Goal: Transaction & Acquisition: Purchase product/service

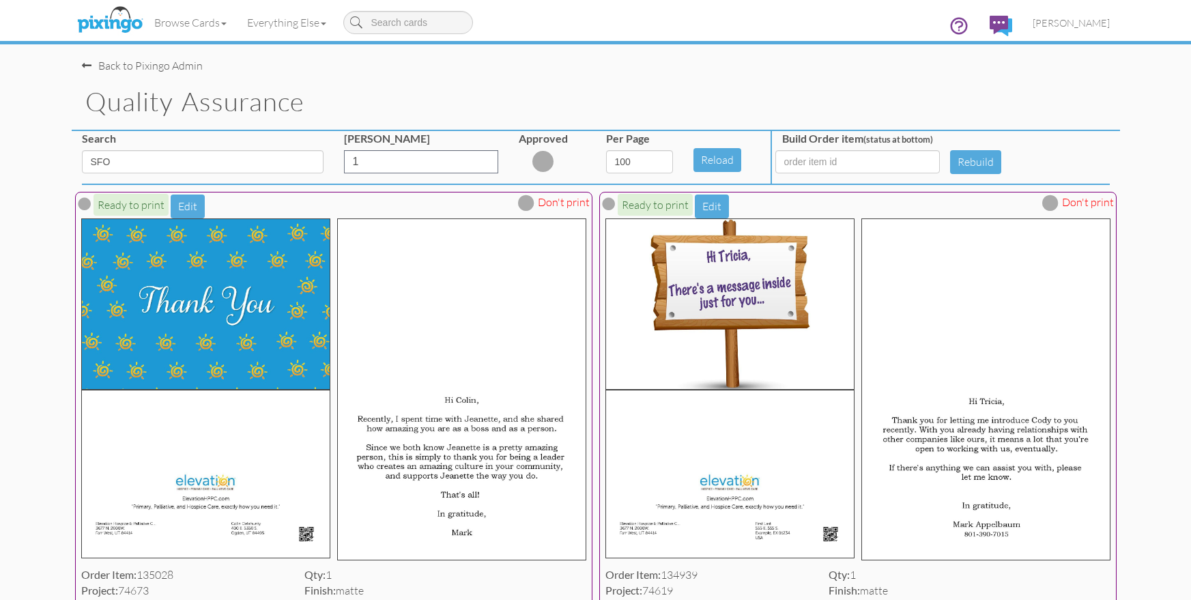
select select "number:100"
drag, startPoint x: 0, startPoint y: 0, endPoint x: 168, endPoint y: 36, distance: 171.8
click at [328, 67] on div "Back to Pixingo Admin" at bounding box center [601, 58] width 1038 height 29
click at [111, 20] on img at bounding box center [110, 20] width 72 height 34
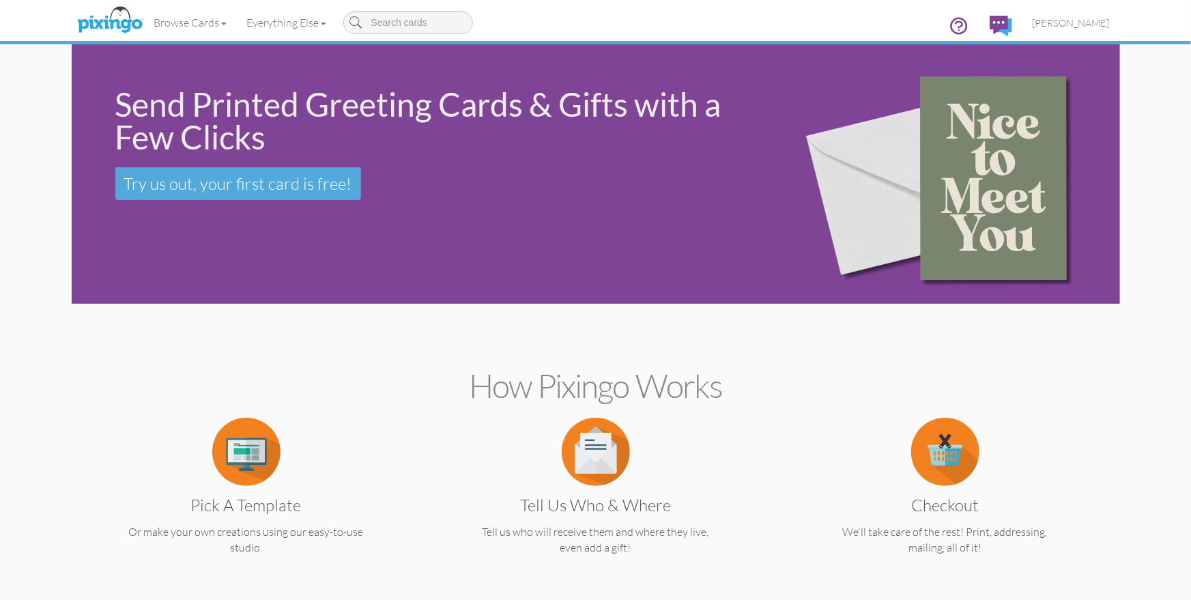
drag, startPoint x: 627, startPoint y: 14, endPoint x: 987, endPoint y: 46, distance: 361.1
click at [664, 17] on div "Browse Cards Business Accounting Automotive Chiropractor Customer Dental Financ…" at bounding box center [596, 27] width 1028 height 54
click at [1080, 21] on span "[PERSON_NAME]" at bounding box center [1071, 23] width 77 height 12
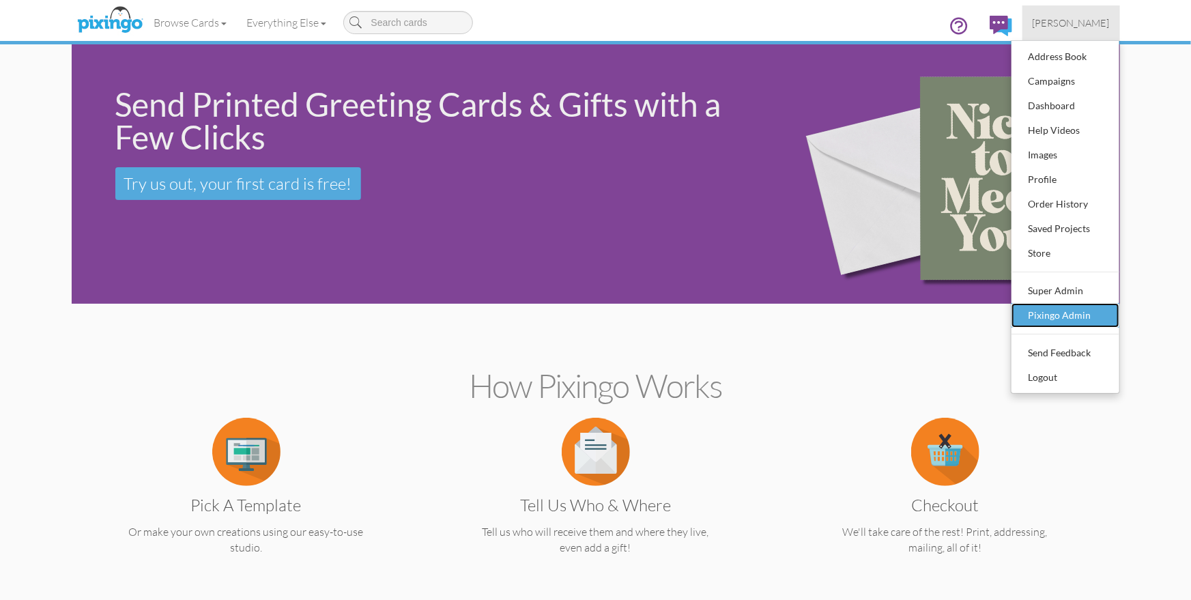
click at [1087, 311] on div "Pixingo Admin" at bounding box center [1065, 315] width 81 height 20
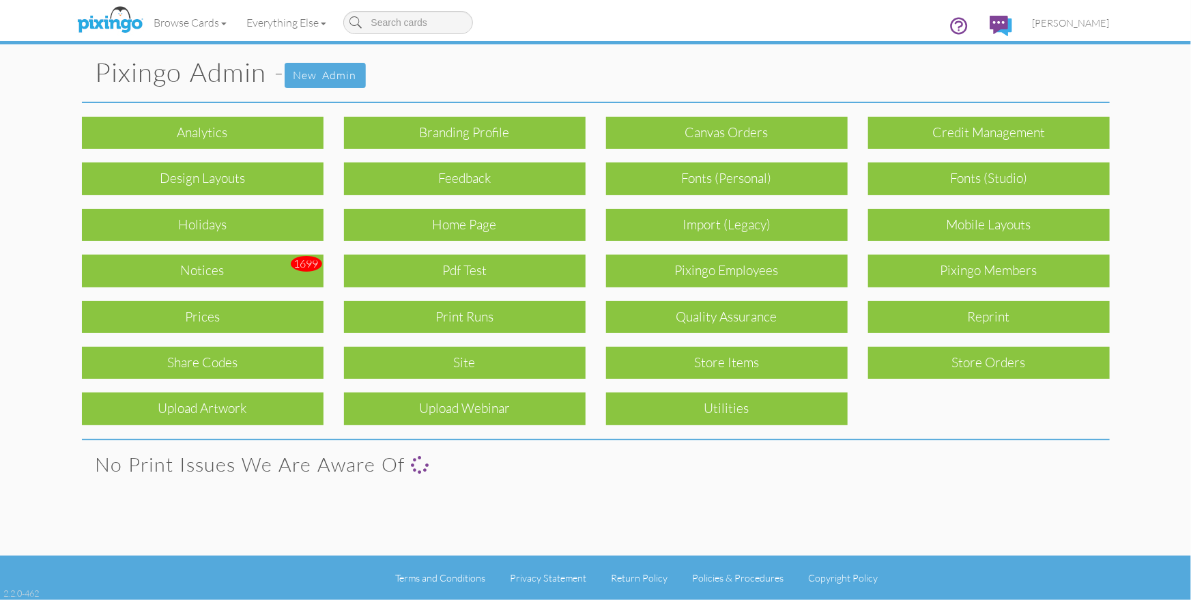
click at [1156, 320] on pixingo-admin "Toggle navigation Visit Pixingo Mobile Browse Cards Business Accounting Automot…" at bounding box center [595, 300] width 1191 height 600
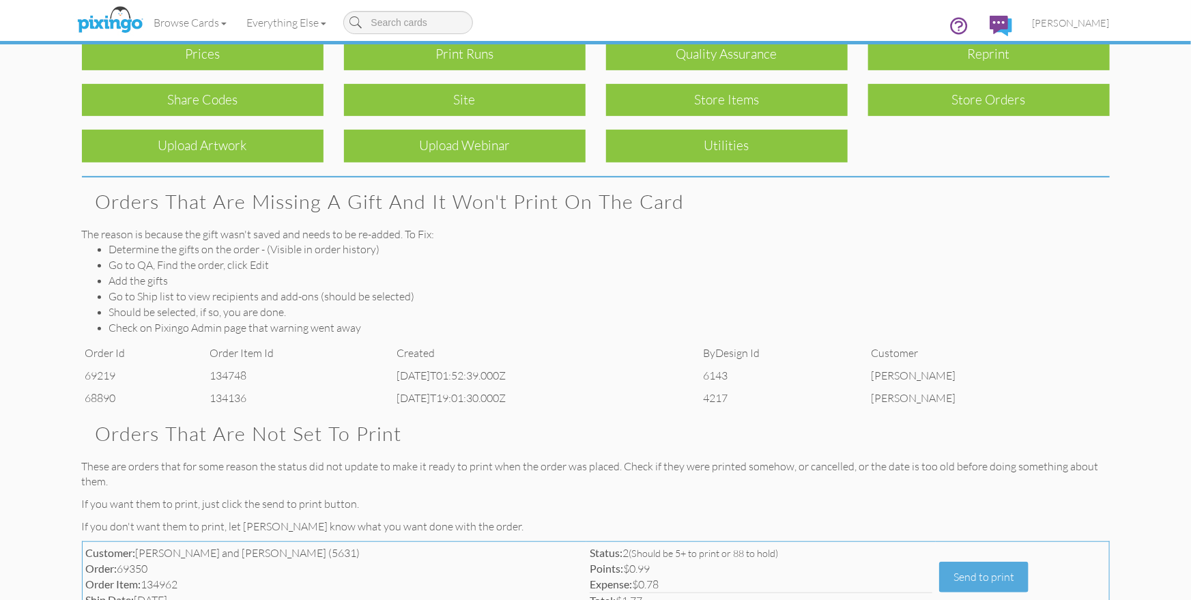
scroll to position [319, 0]
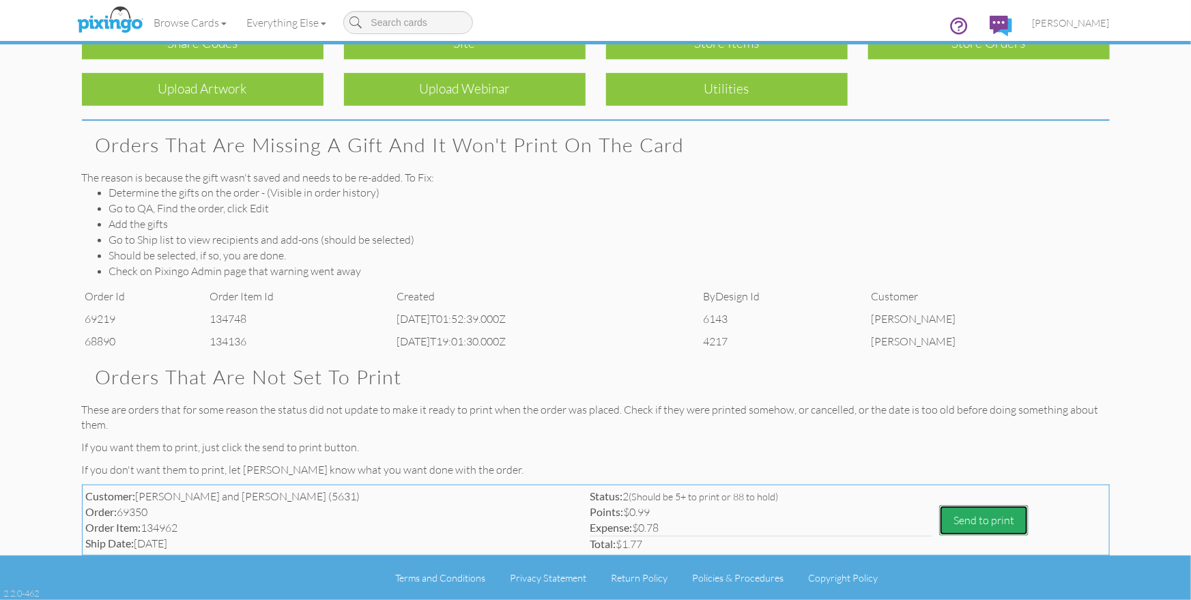
click at [940, 521] on button "Send to print" at bounding box center [983, 520] width 89 height 31
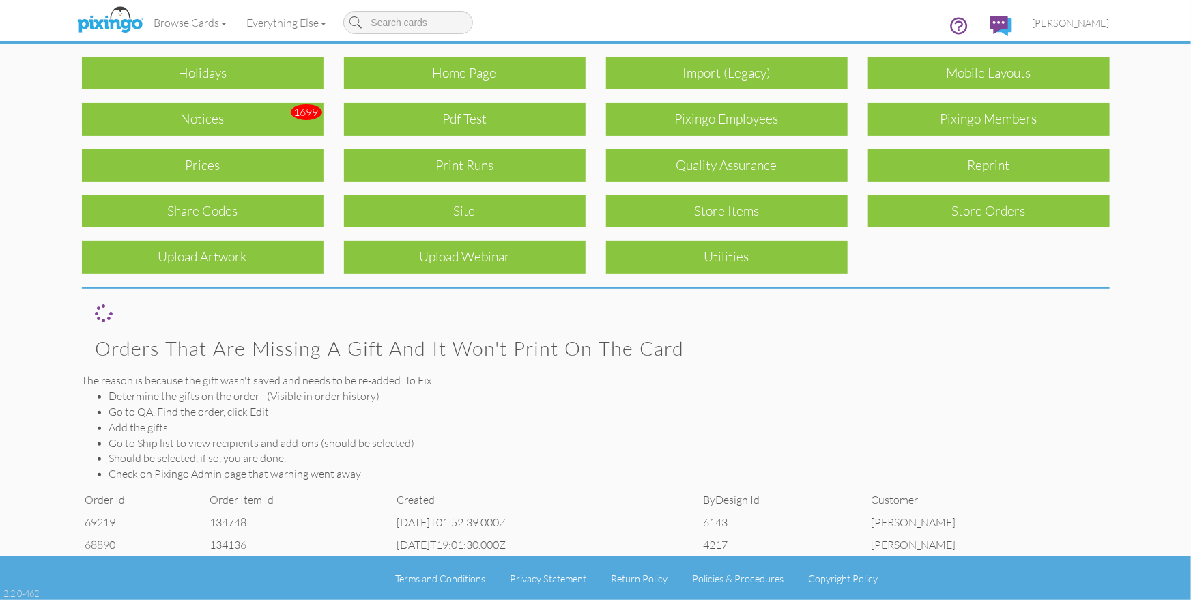
scroll to position [0, 0]
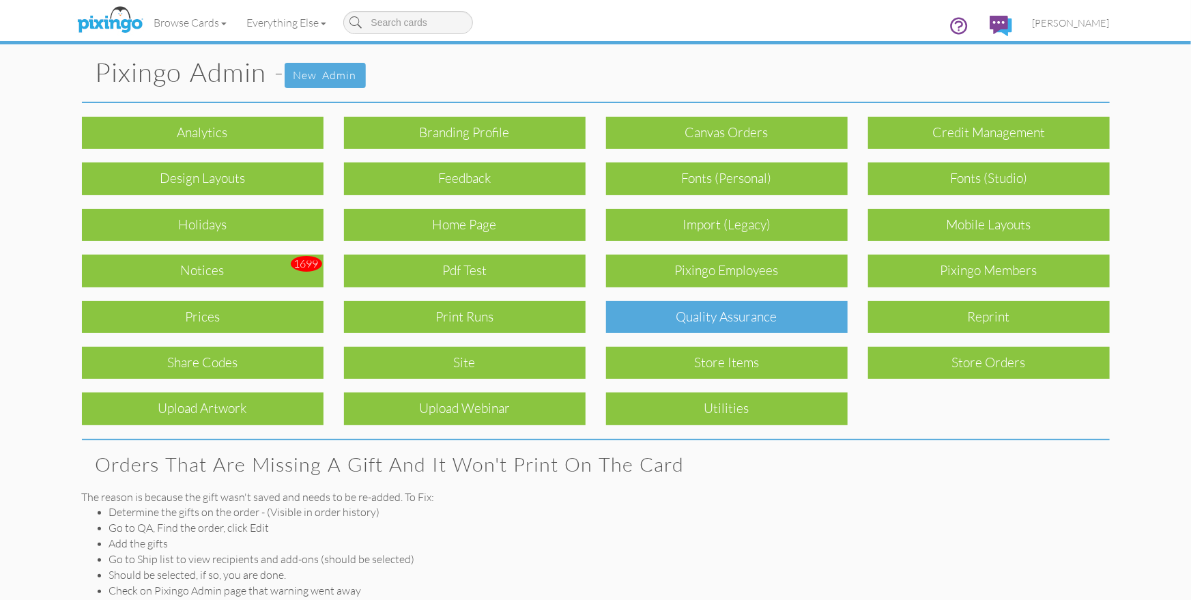
click at [693, 316] on div "Quality Assurance" at bounding box center [727, 317] width 242 height 32
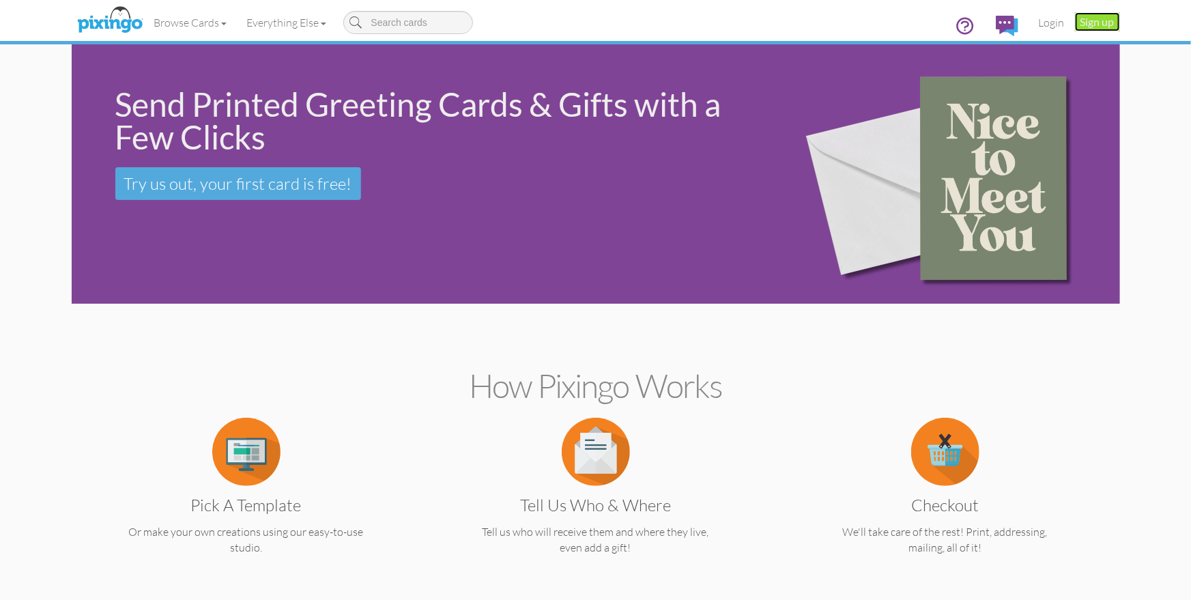
click at [1102, 23] on link "Sign up" at bounding box center [1097, 21] width 45 height 19
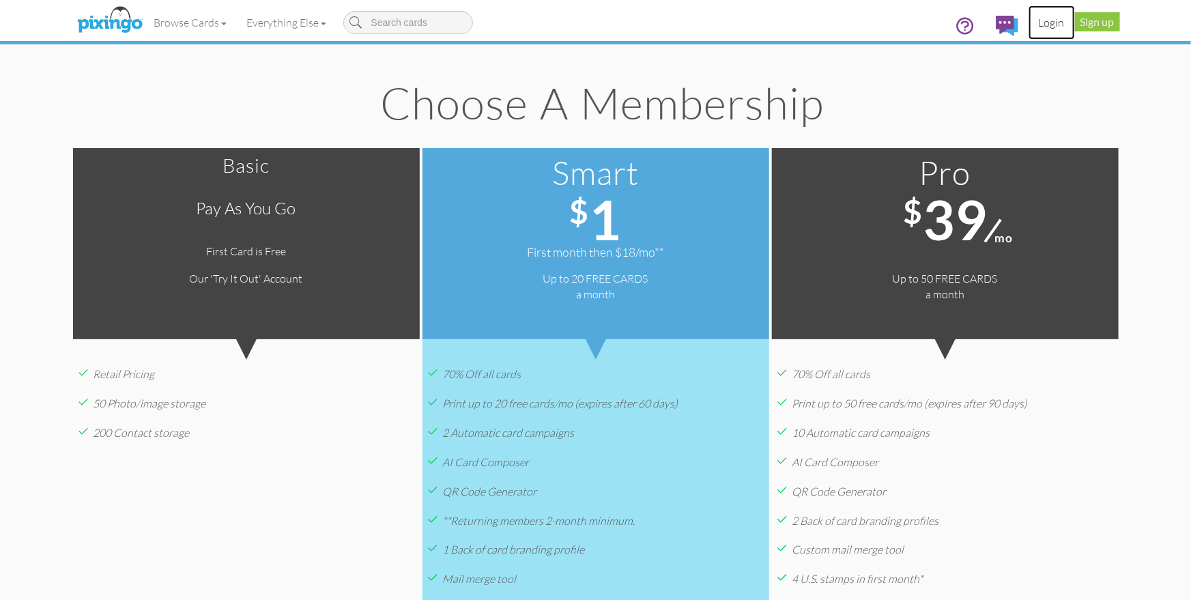
click at [1054, 25] on link "Login" at bounding box center [1052, 22] width 46 height 34
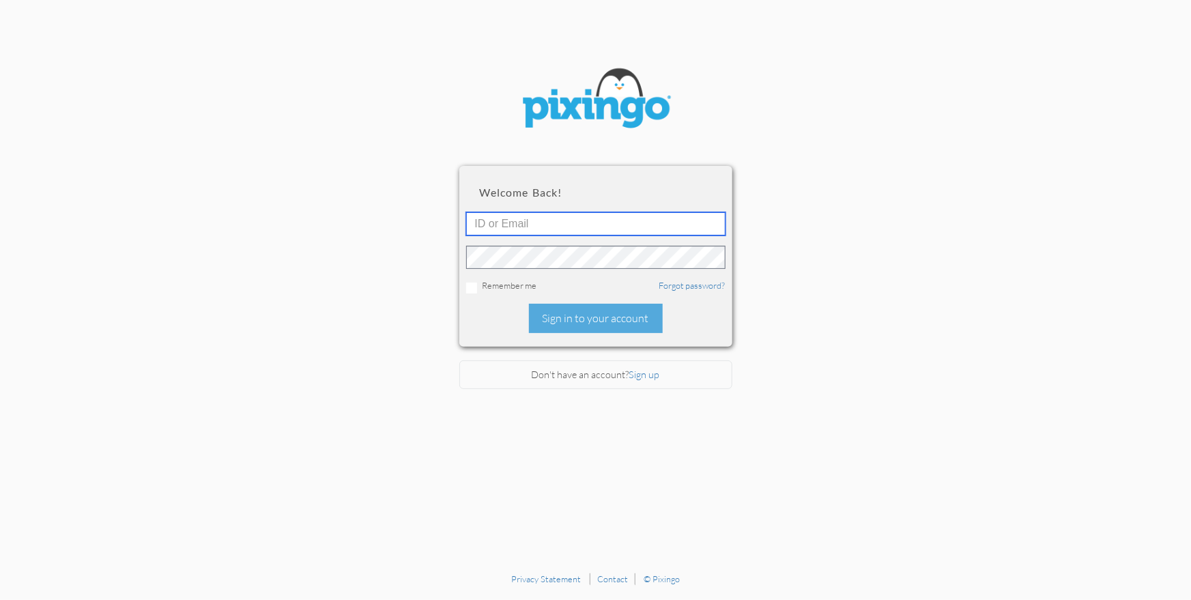
type input "1644"
click at [570, 311] on div "Sign in to your account" at bounding box center [596, 318] width 134 height 29
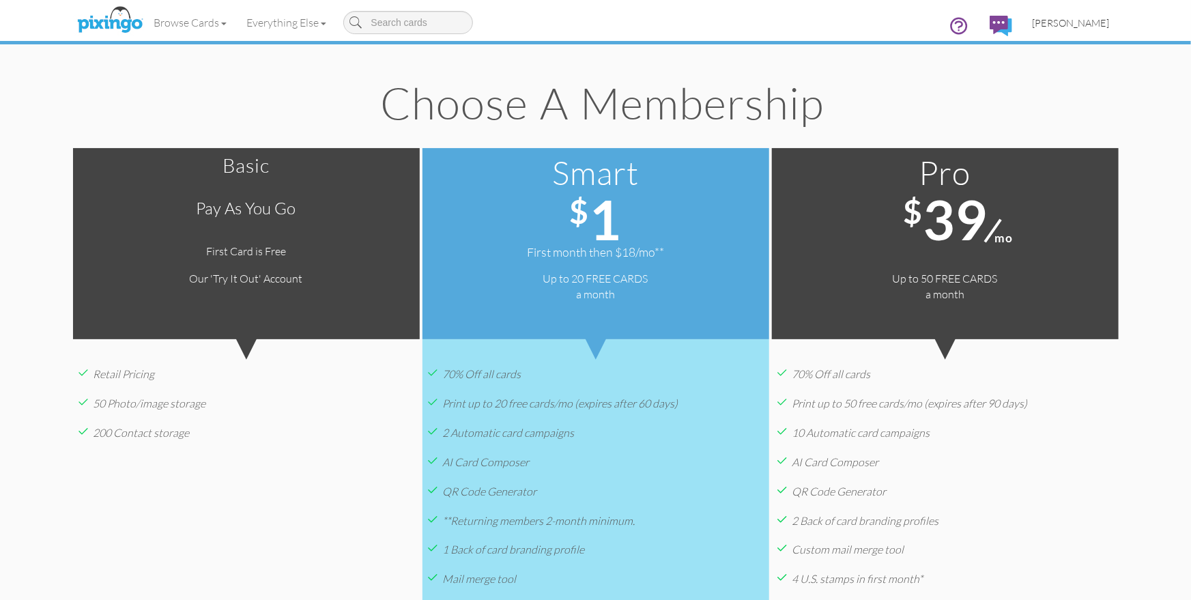
click at [1069, 14] on link "[PERSON_NAME]" at bounding box center [1072, 22] width 98 height 35
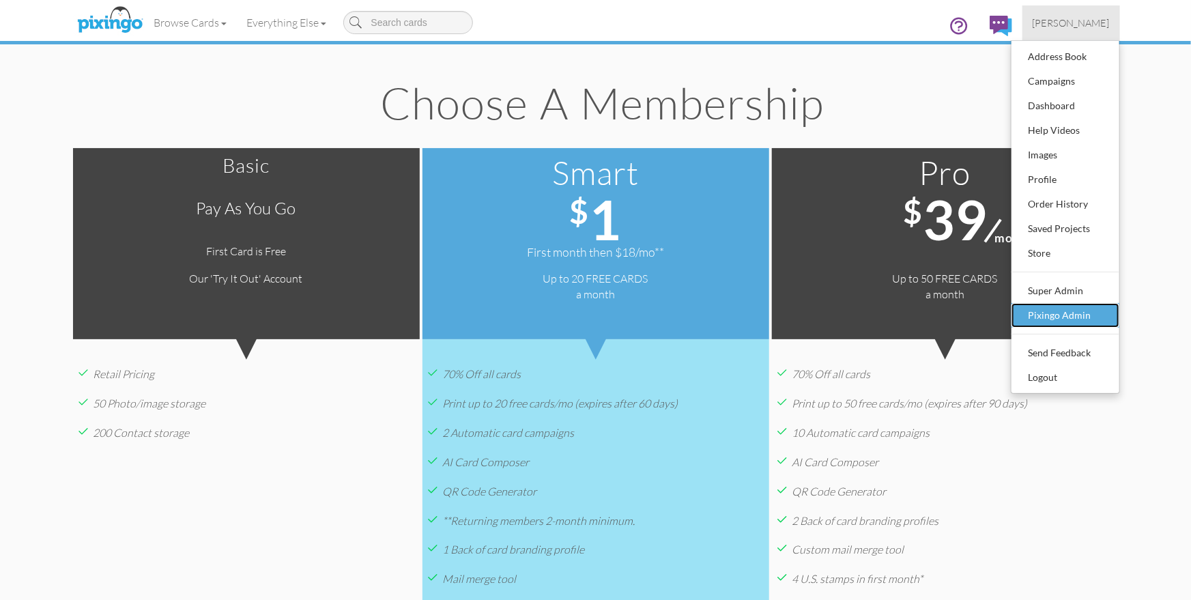
click at [1066, 315] on div "Pixingo Admin" at bounding box center [1065, 315] width 81 height 20
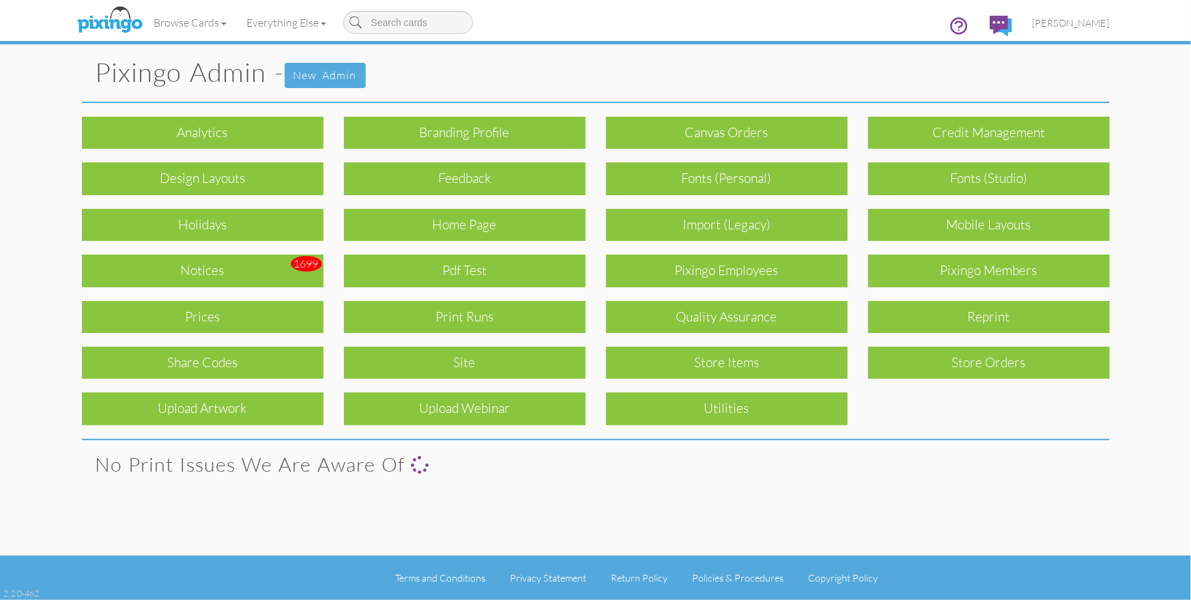
click at [1002, 274] on div "Pixingo Members" at bounding box center [989, 271] width 242 height 32
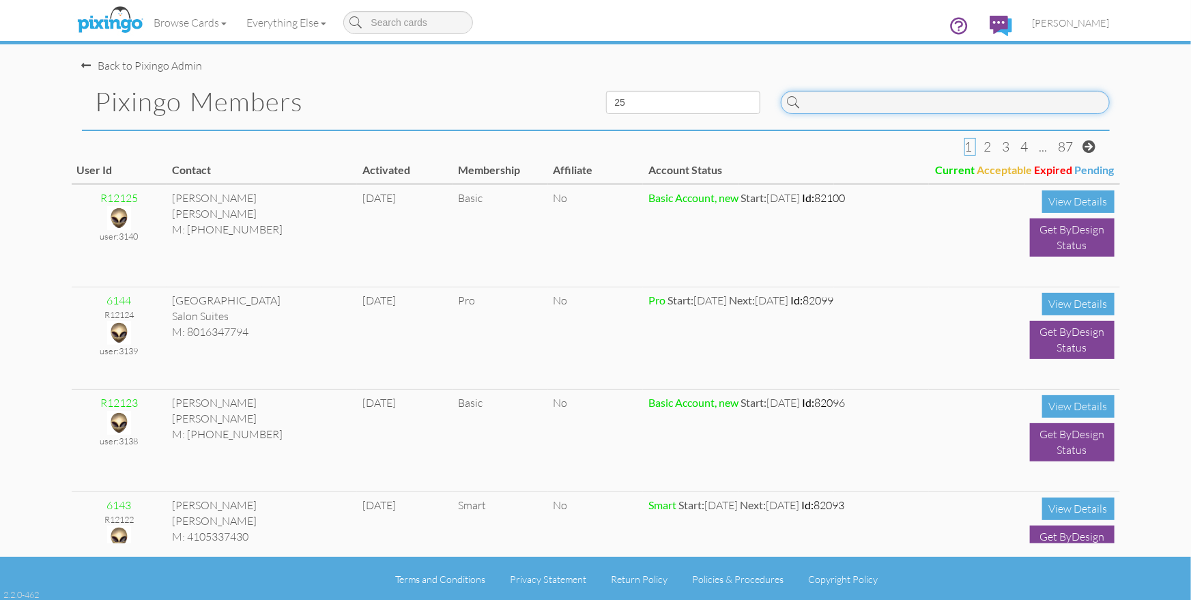
click at [836, 108] on input at bounding box center [945, 102] width 329 height 23
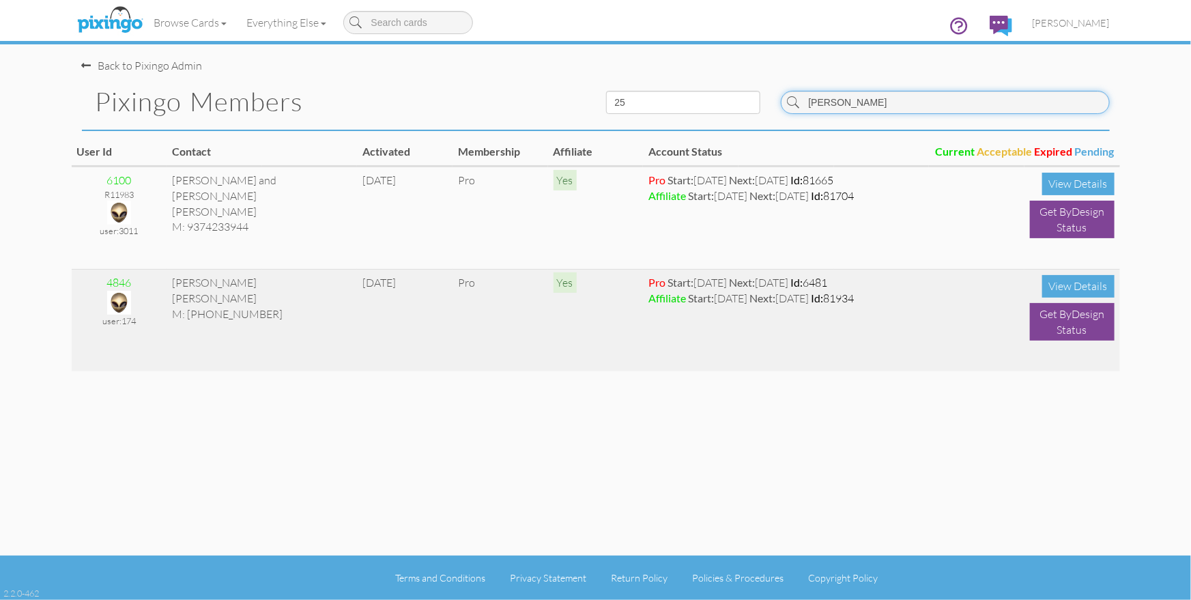
type input "sandy"
click at [122, 304] on img at bounding box center [119, 303] width 24 height 24
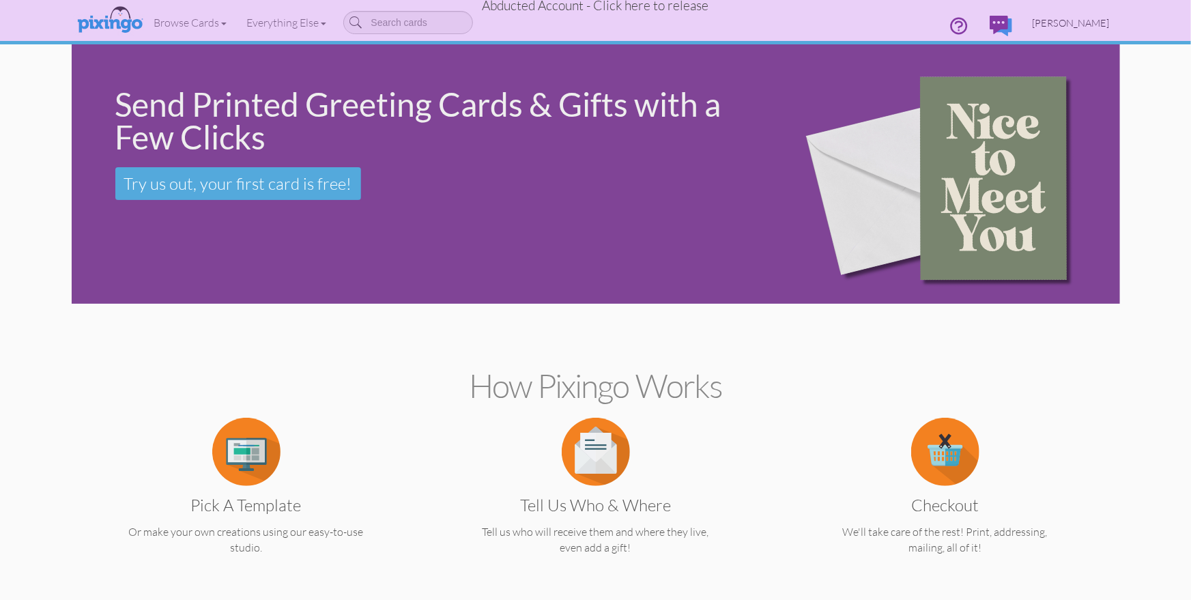
click at [1073, 25] on span "Sandy Shepard" at bounding box center [1071, 23] width 77 height 12
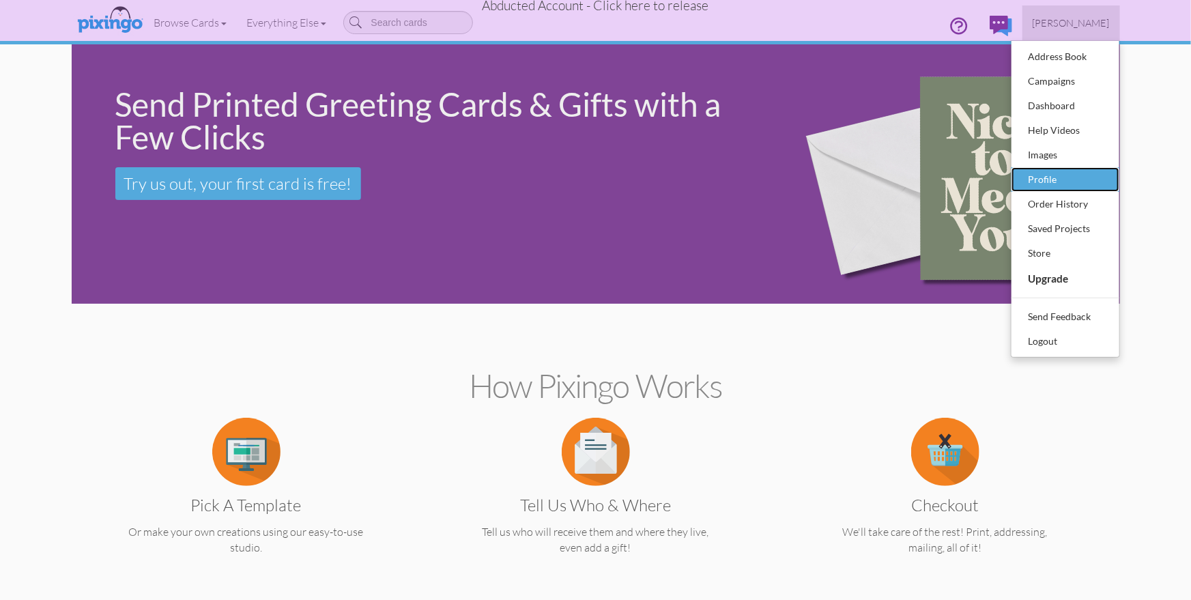
click at [1056, 174] on div "Profile" at bounding box center [1065, 179] width 81 height 20
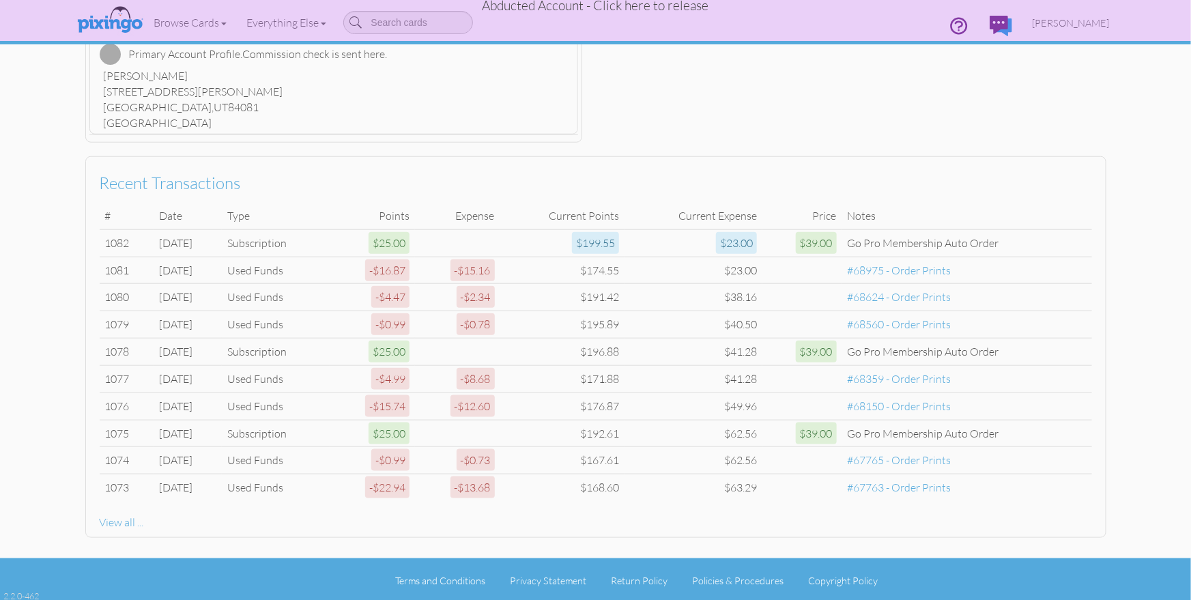
scroll to position [598, 0]
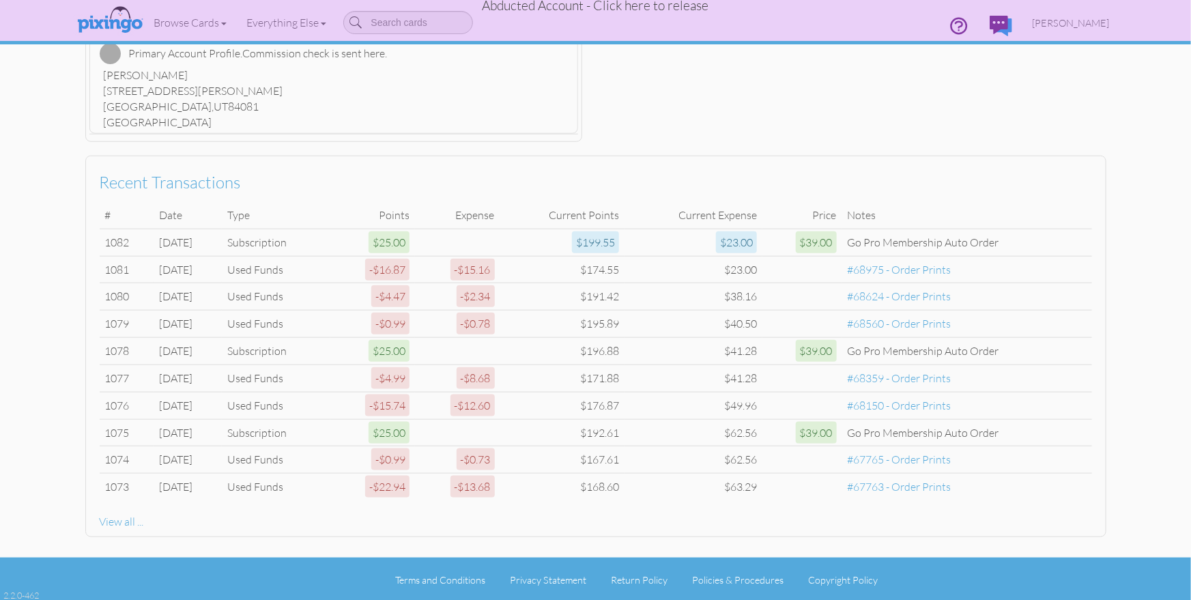
click at [546, 7] on span "Abducted Account - Click here to release" at bounding box center [596, 5] width 227 height 16
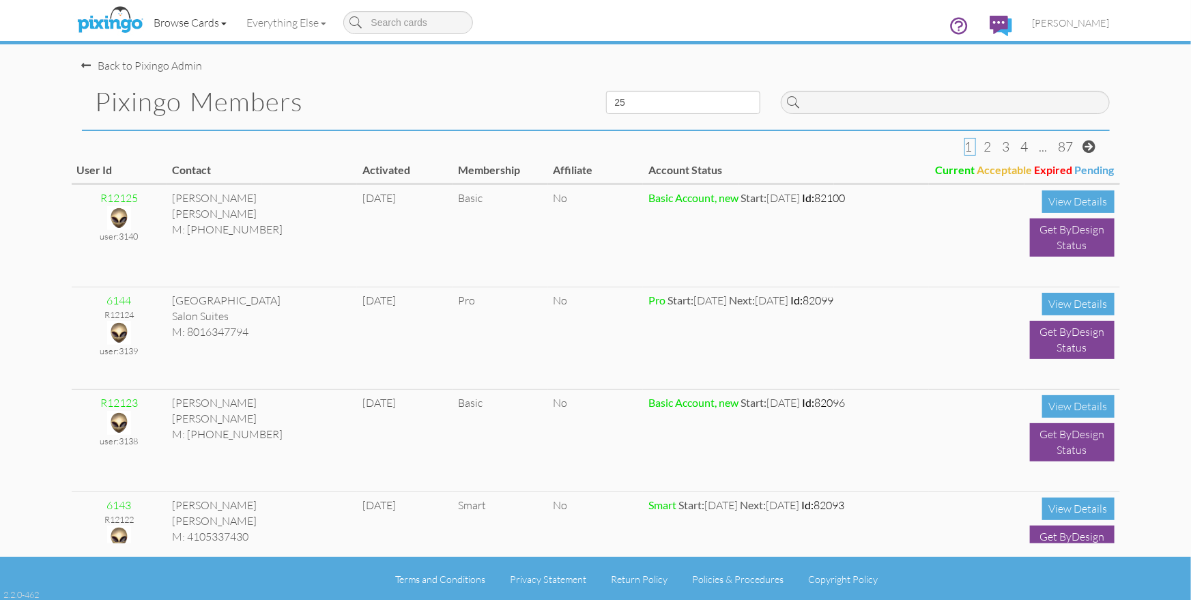
click at [211, 20] on link "Browse Cards" at bounding box center [190, 22] width 93 height 34
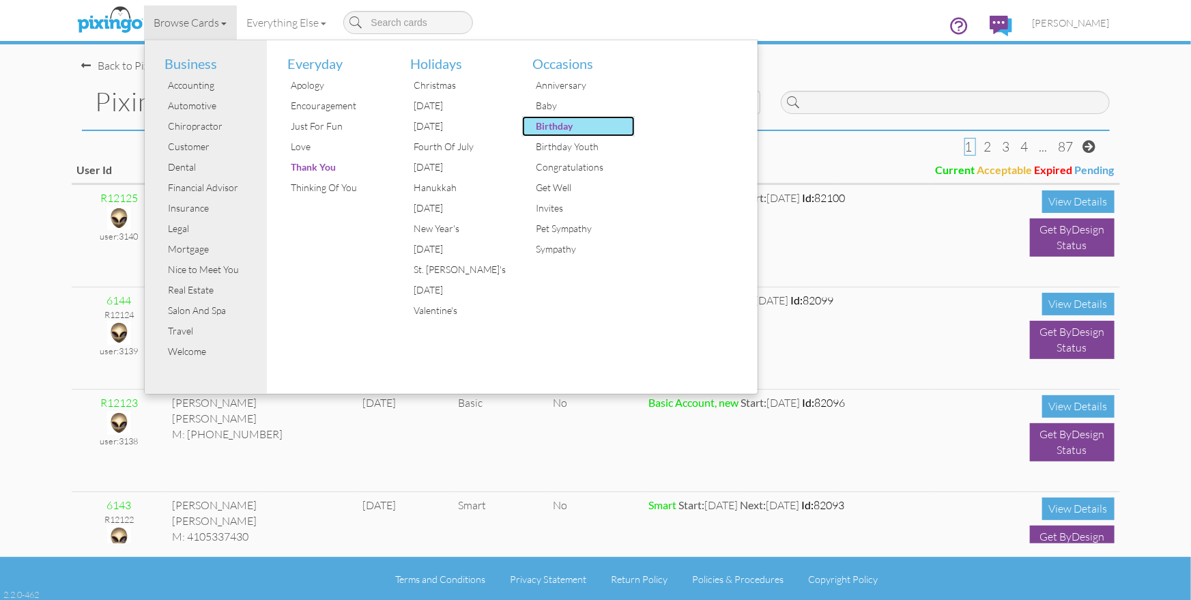
click at [547, 124] on div "Birthday" at bounding box center [583, 126] width 102 height 20
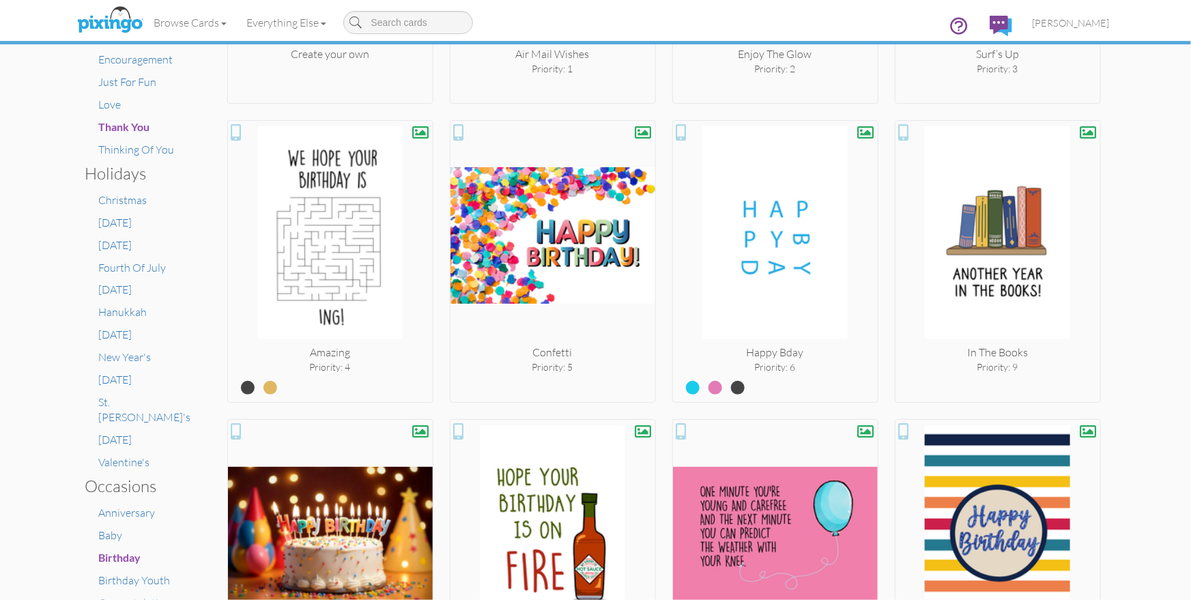
scroll to position [484, 0]
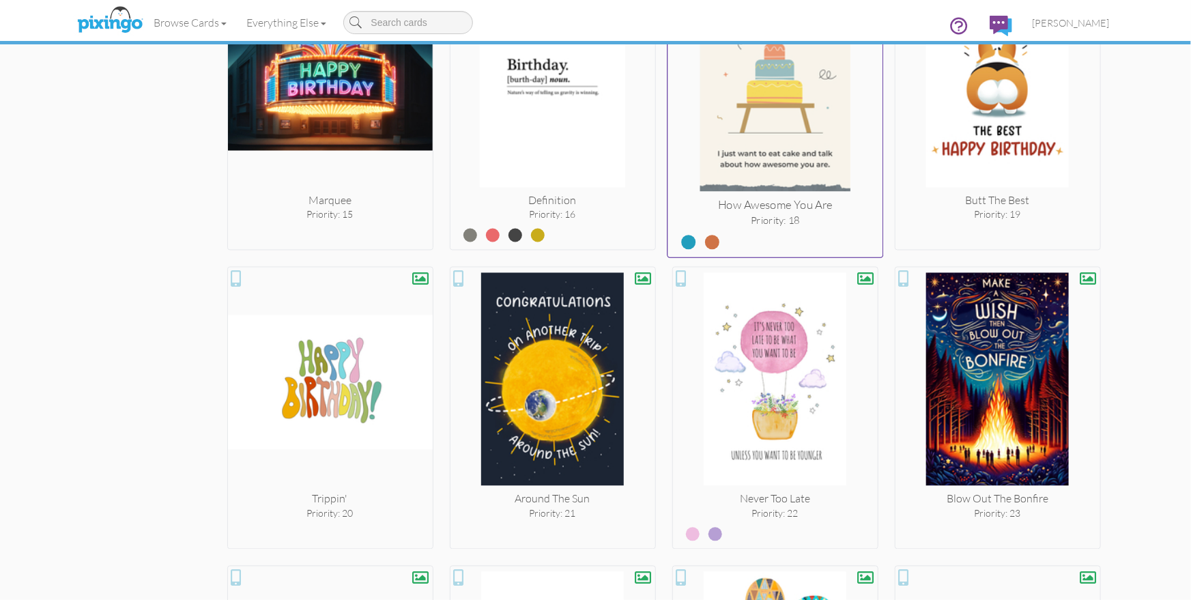
scroll to position [1229, 0]
click at [702, 236] on label at bounding box center [702, 237] width 0 height 18
click at [0, 0] on input "radio" at bounding box center [0, 0] width 0 height 0
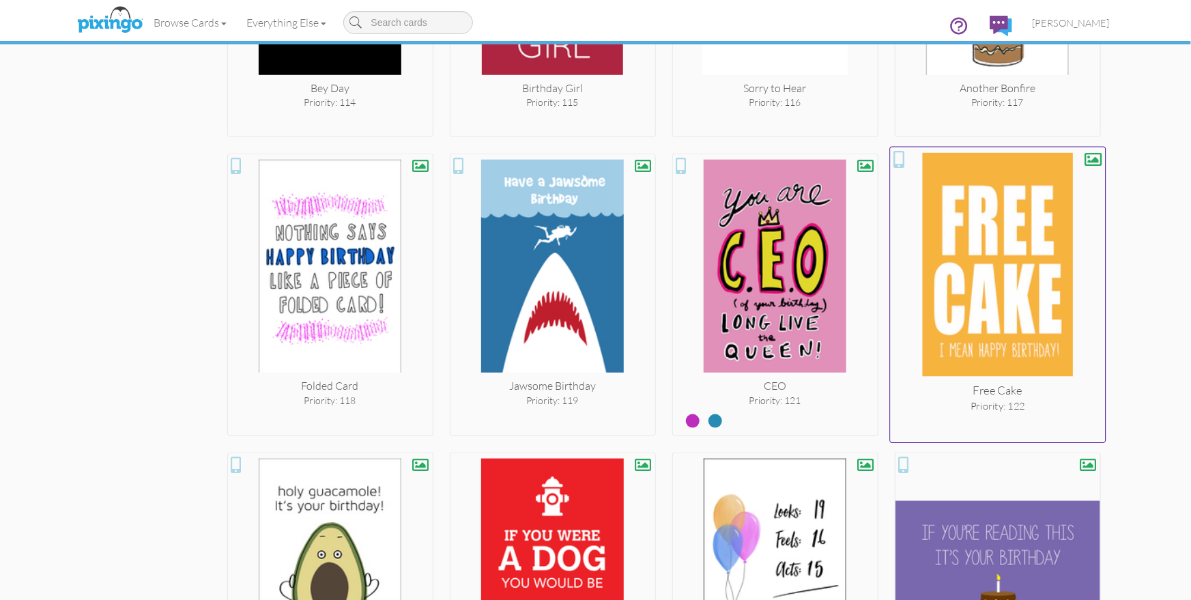
scroll to position [8488, 0]
